Goal: Task Accomplishment & Management: Complete application form

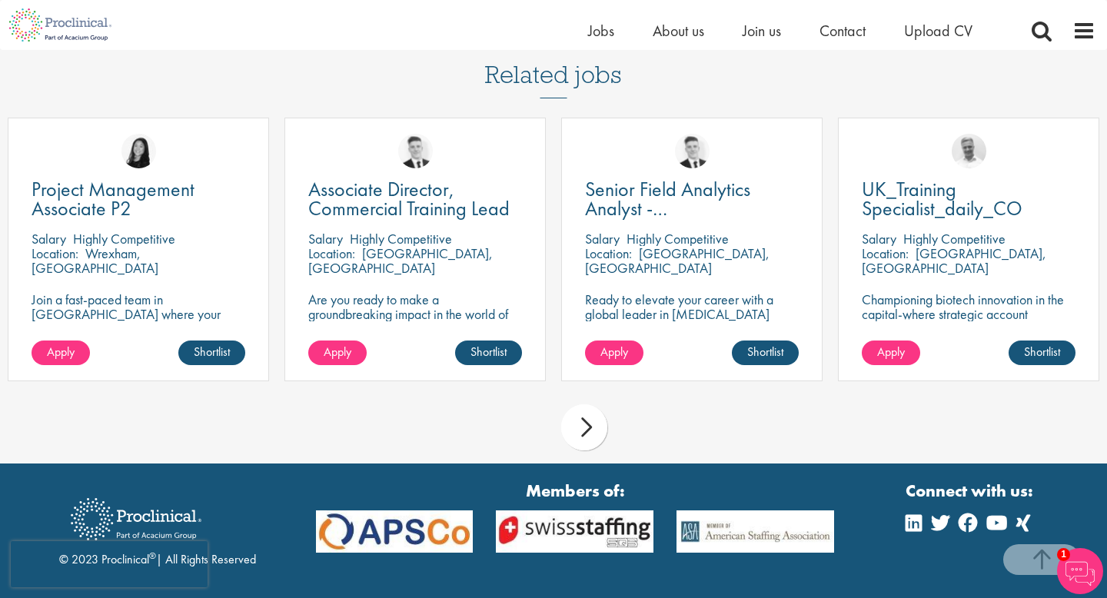
scroll to position [1168, 0]
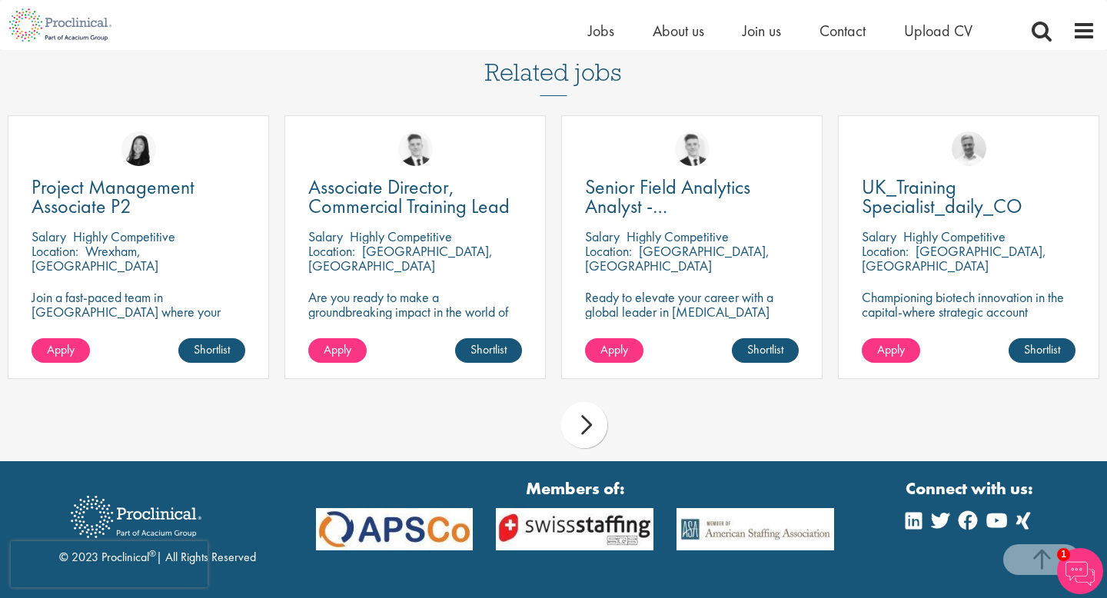
click at [593, 429] on div "next" at bounding box center [584, 425] width 46 height 46
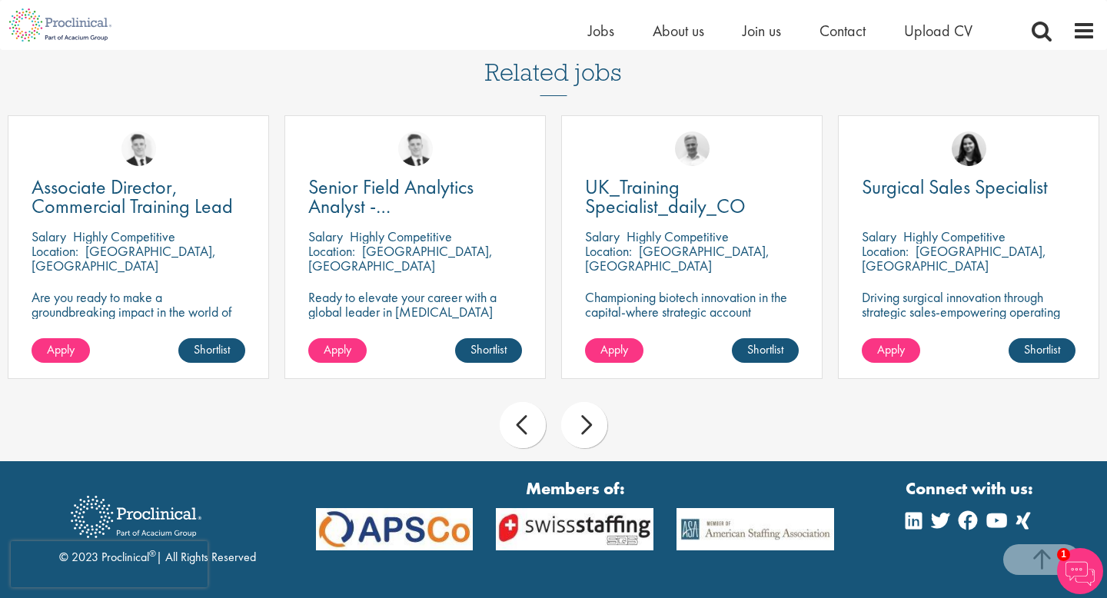
click at [593, 429] on div "next" at bounding box center [584, 425] width 46 height 46
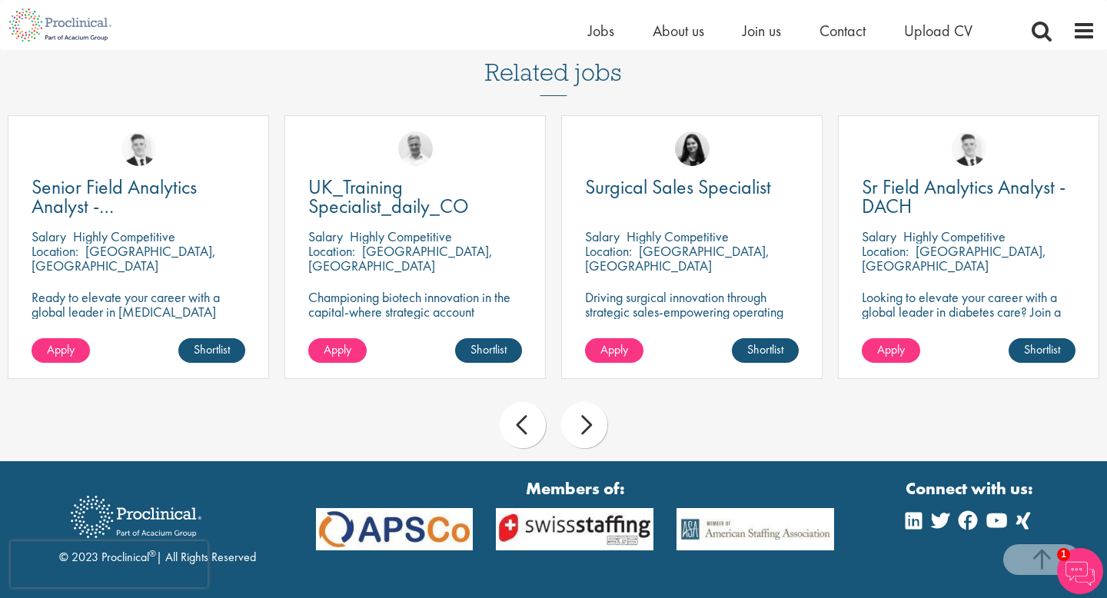
click at [585, 424] on div "next" at bounding box center [584, 425] width 46 height 46
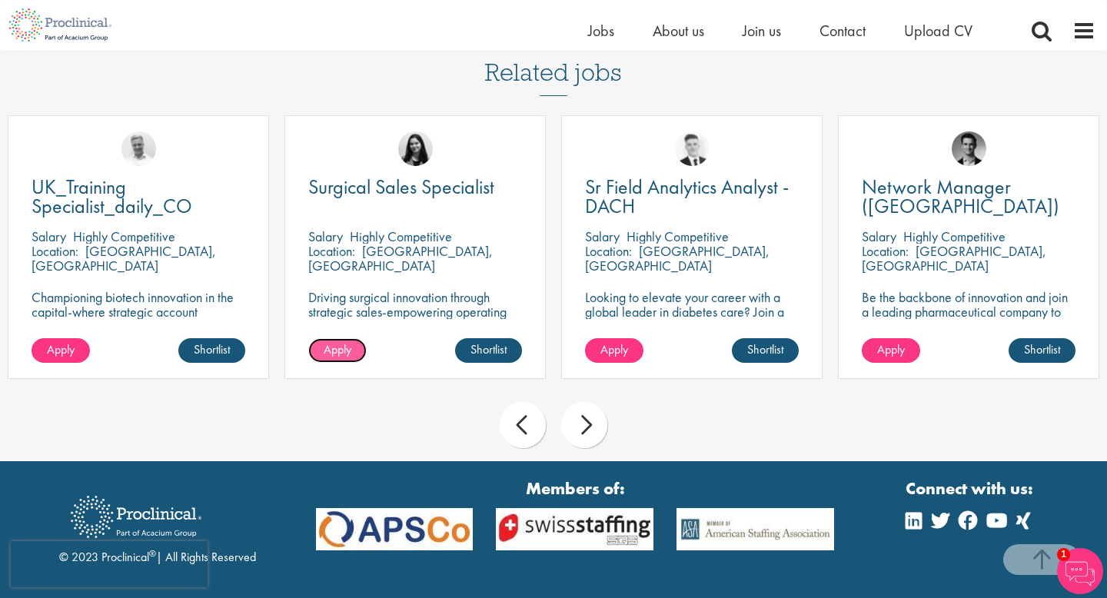
click at [328, 347] on span "Apply" at bounding box center [338, 349] width 28 height 16
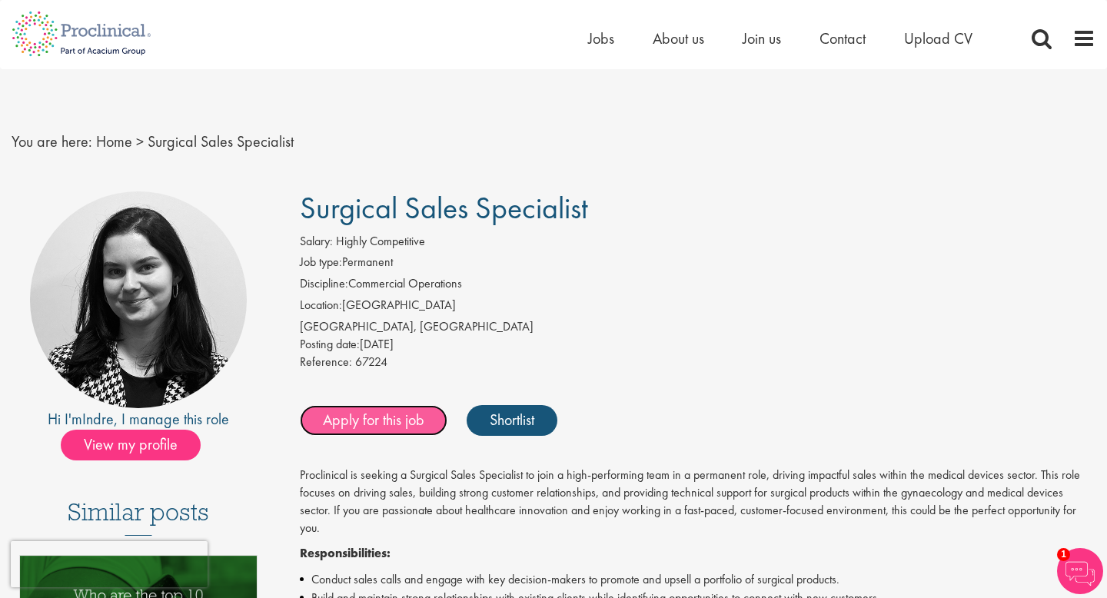
click at [394, 419] on link "Apply for this job" at bounding box center [374, 420] width 148 height 31
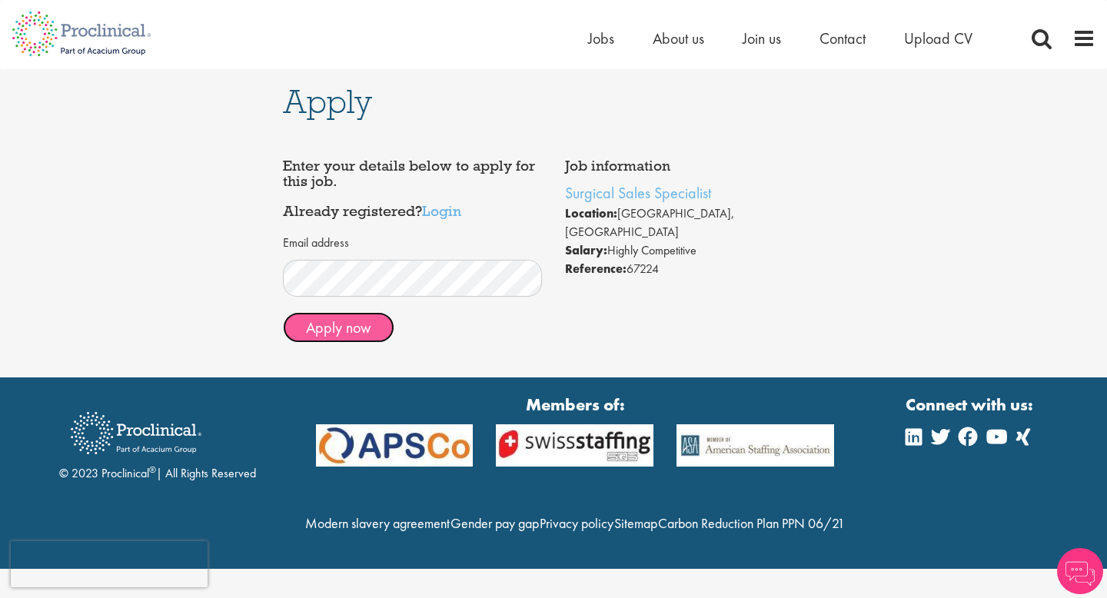
click at [339, 324] on button "Apply now" at bounding box center [338, 327] width 111 height 31
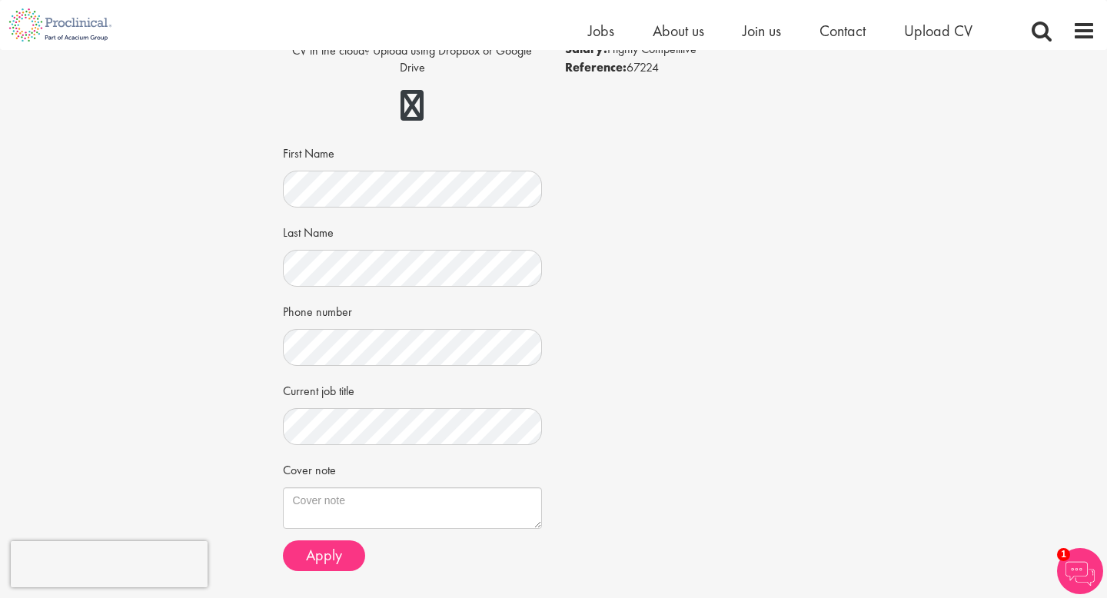
scroll to position [184, 0]
click at [616, 470] on div "Job information Surgical Sales Specialist Location: Bayern, Germany Salary: Hig…" at bounding box center [553, 263] width 565 height 633
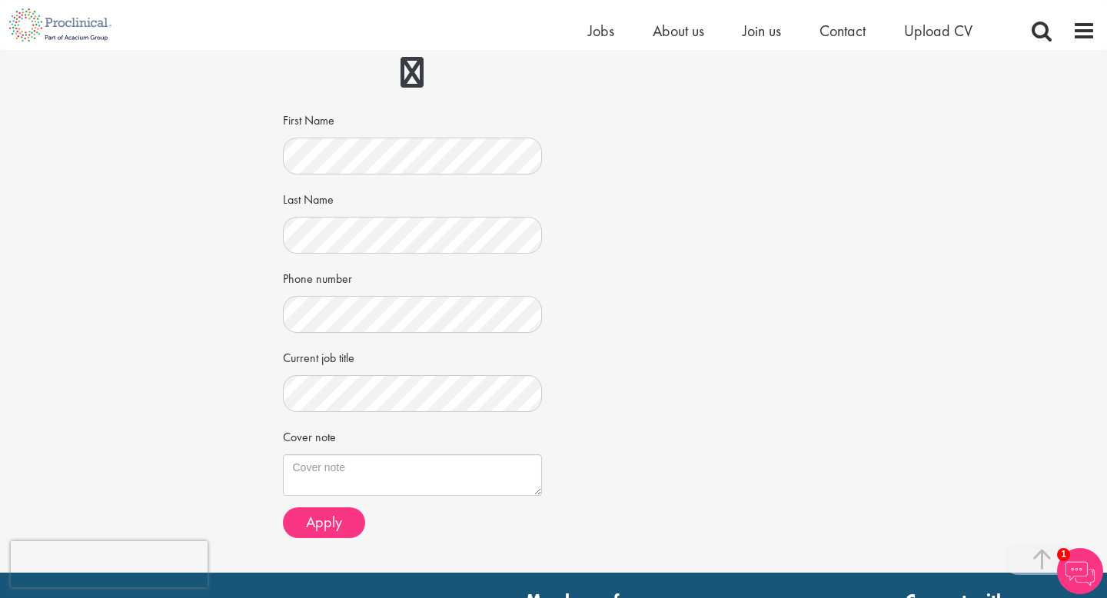
scroll to position [277, 0]
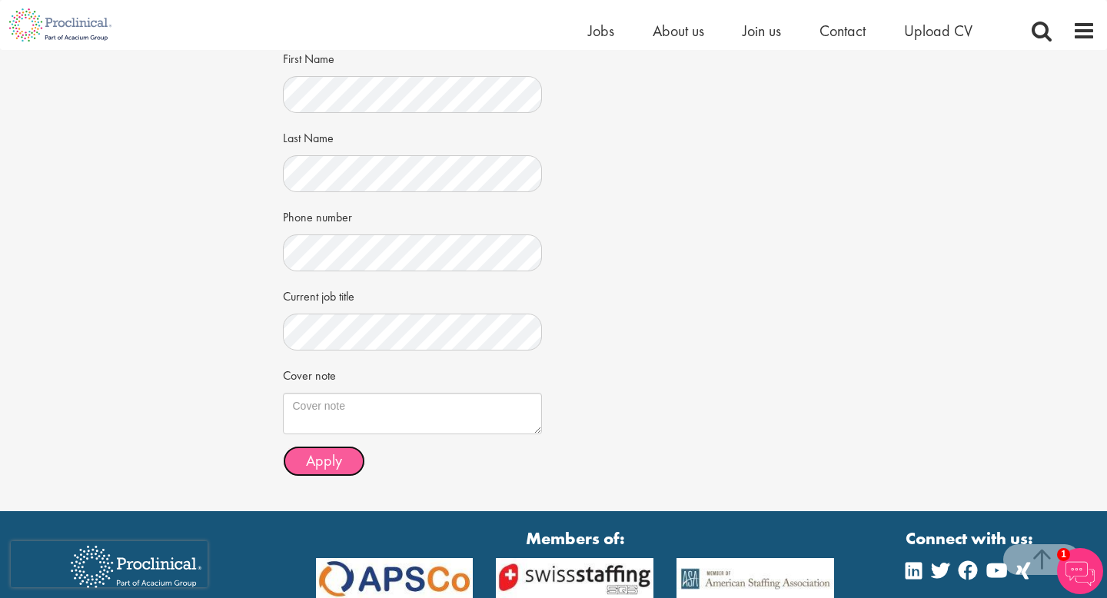
click at [327, 458] on span "Apply" at bounding box center [324, 460] width 36 height 20
